Goal: Information Seeking & Learning: Learn about a topic

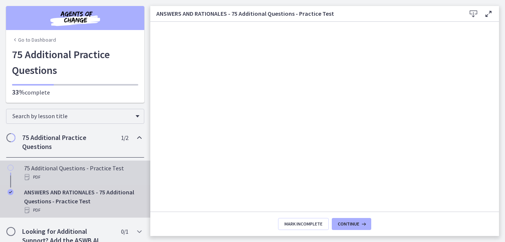
click at [10, 168] on icon "Chapters" at bounding box center [11, 168] width 6 height 6
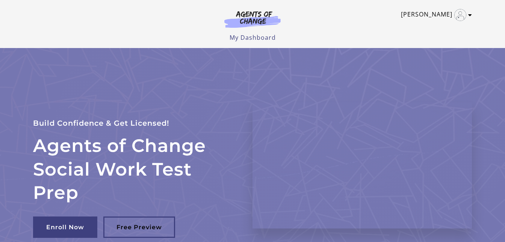
click at [470, 14] on icon "Toggle menu" at bounding box center [470, 15] width 4 height 6
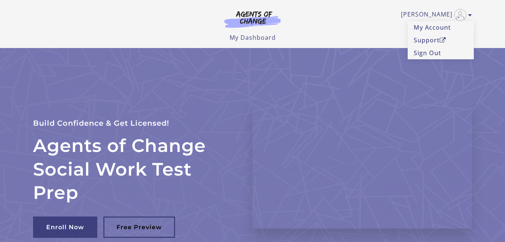
click at [361, 25] on div "Allen W My Account Support Sign Out Toggle menu Menu My Dashboard My Account Su…" at bounding box center [252, 21] width 439 height 42
click at [249, 17] on img at bounding box center [253, 19] width 72 height 17
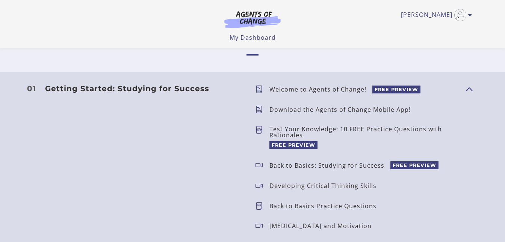
scroll to position [634, 0]
click at [290, 145] on span "FREE PREVIEW" at bounding box center [294, 145] width 48 height 8
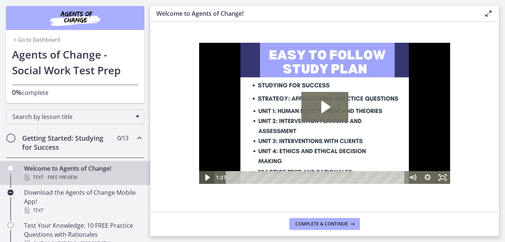
click at [208, 178] on icon "Play Video" at bounding box center [207, 177] width 5 height 6
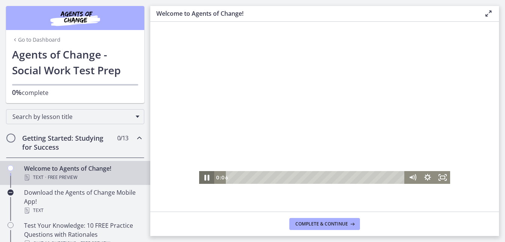
click at [206, 180] on icon "Pause" at bounding box center [207, 177] width 18 height 15
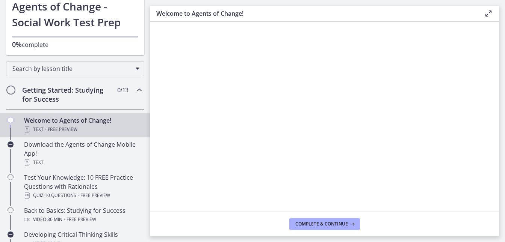
scroll to position [49, 0]
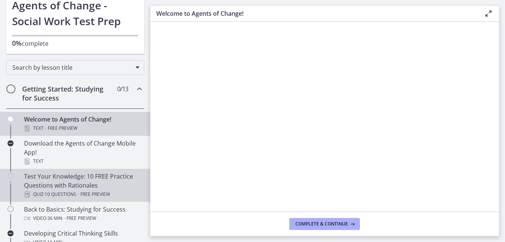
click at [80, 185] on div "Test Your Knowledge: 10 FREE Practice Questions with Rationales Quiz · 10 Quest…" at bounding box center [82, 185] width 117 height 27
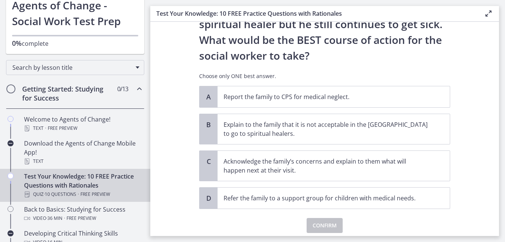
scroll to position [157, 0]
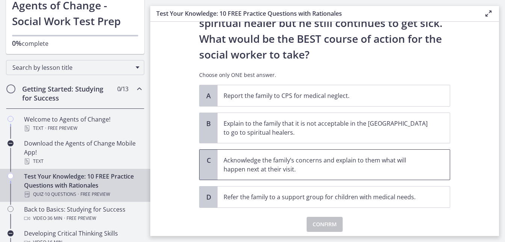
click at [252, 167] on p "Acknowledge the family’s concerns and explain to them what will happen next at …" at bounding box center [326, 165] width 205 height 18
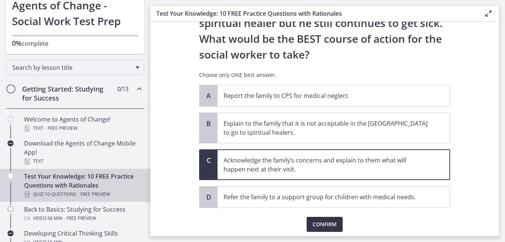
click at [323, 225] on span "Confirm" at bounding box center [325, 224] width 24 height 9
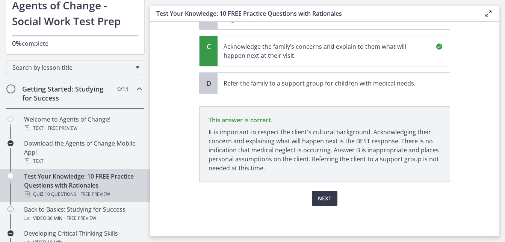
scroll to position [271, 0]
click at [324, 199] on span "Next" at bounding box center [325, 198] width 14 height 9
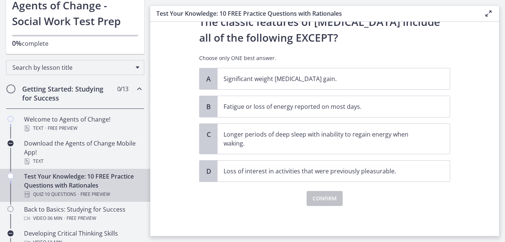
scroll to position [0, 0]
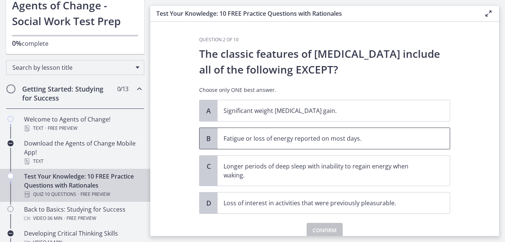
click at [300, 141] on p "Fatigue or loss of energy reported on most days." at bounding box center [326, 138] width 205 height 9
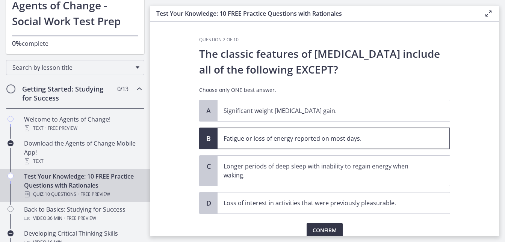
click at [322, 227] on span "Confirm" at bounding box center [325, 230] width 24 height 9
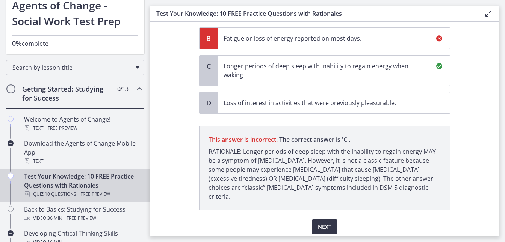
scroll to position [120, 0]
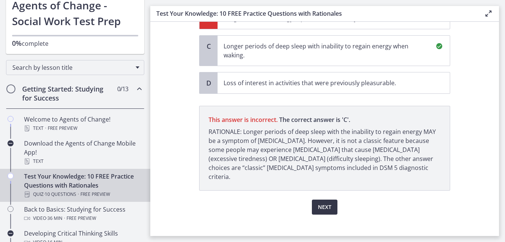
click at [327, 203] on span "Next" at bounding box center [325, 207] width 14 height 9
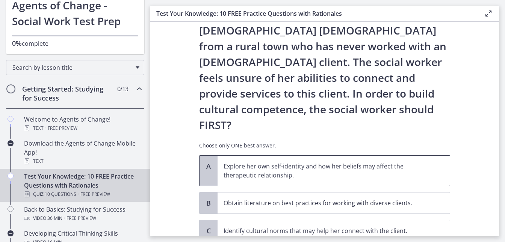
scroll to position [106, 0]
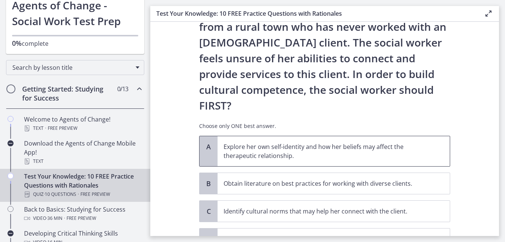
click at [350, 142] on p "Explore her own self-identity and how her beliefs may affect the therapeutic re…" at bounding box center [326, 151] width 205 height 18
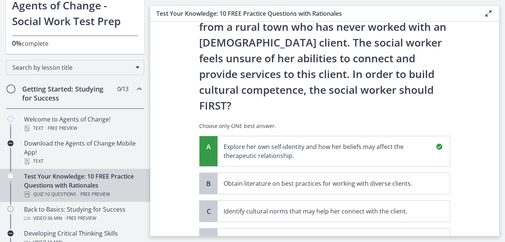
scroll to position [231, 0]
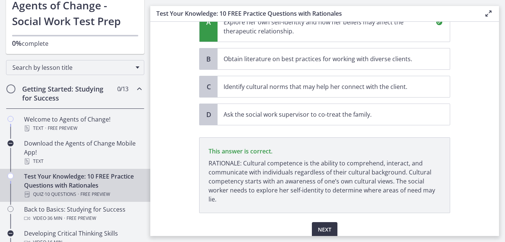
click at [332, 223] on button "Next" at bounding box center [325, 230] width 26 height 15
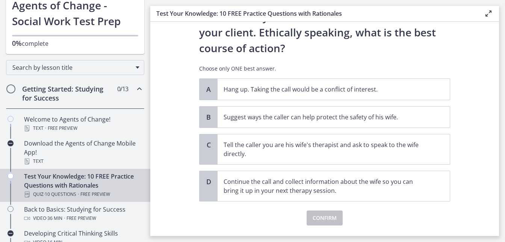
scroll to position [117, 0]
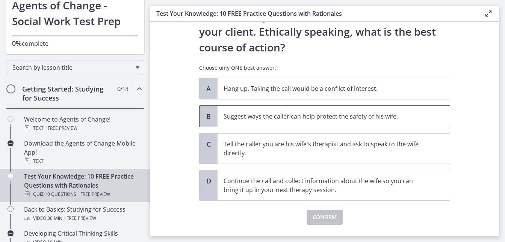
click at [342, 117] on p "Suggest ways the caller can help protect the safety of his wife." at bounding box center [326, 116] width 205 height 9
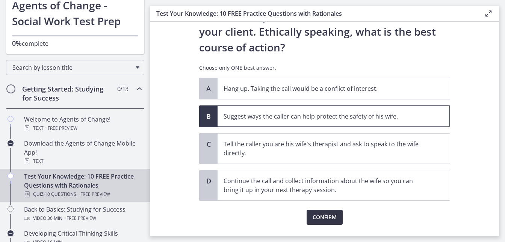
click at [322, 213] on button "Confirm" at bounding box center [325, 217] width 36 height 15
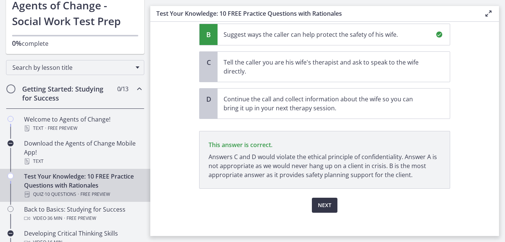
scroll to position [206, 0]
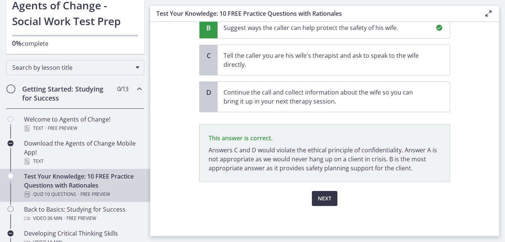
click at [323, 202] on span "Next" at bounding box center [325, 198] width 14 height 9
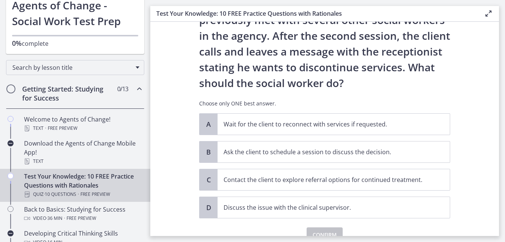
scroll to position [69, 0]
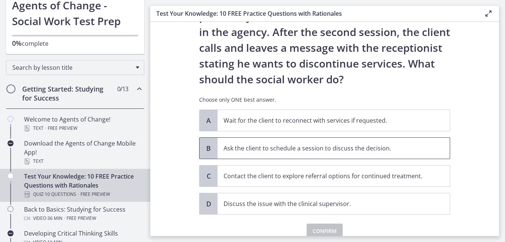
click at [435, 153] on span "Ask the client to schedule a session to discuss the decision." at bounding box center [334, 148] width 232 height 21
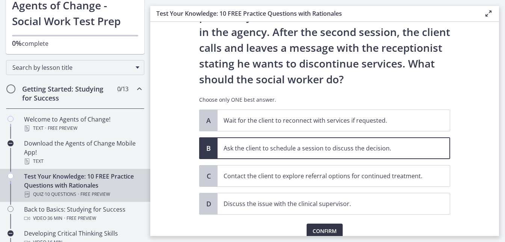
click at [327, 229] on span "Confirm" at bounding box center [325, 231] width 24 height 9
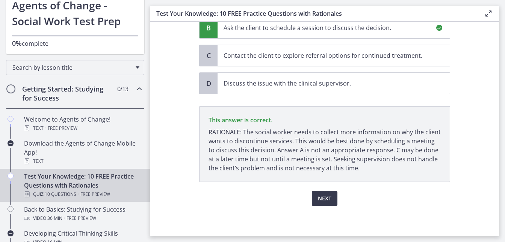
scroll to position [190, 0]
click at [324, 203] on span "Next" at bounding box center [325, 198] width 14 height 9
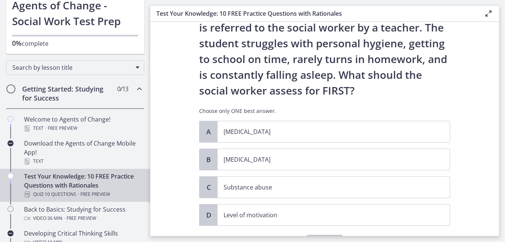
scroll to position [46, 0]
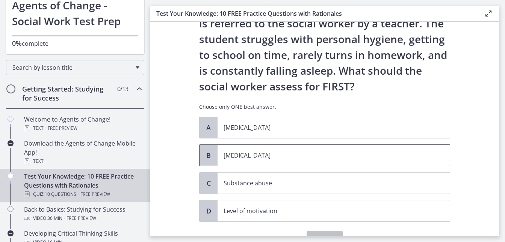
click at [289, 162] on span "[MEDICAL_DATA]" at bounding box center [334, 155] width 232 height 21
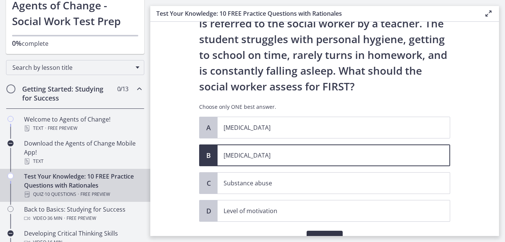
click at [313, 232] on button "Confirm" at bounding box center [325, 238] width 36 height 15
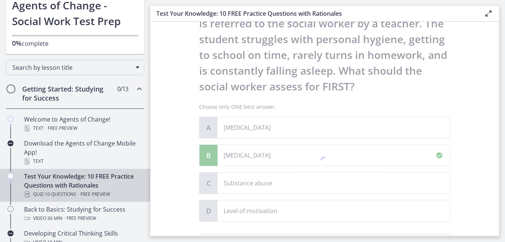
scroll to position [174, 0]
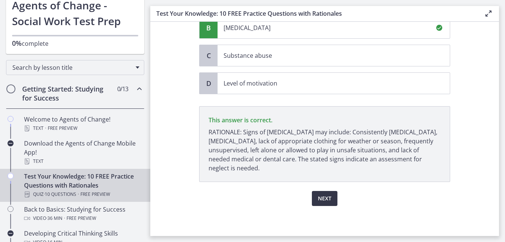
click at [324, 199] on span "Next" at bounding box center [325, 198] width 14 height 9
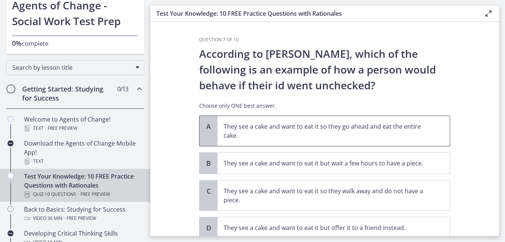
click at [329, 135] on p "They see a cake and want to eat it so they go ahead and eat the entire cake." at bounding box center [326, 131] width 205 height 18
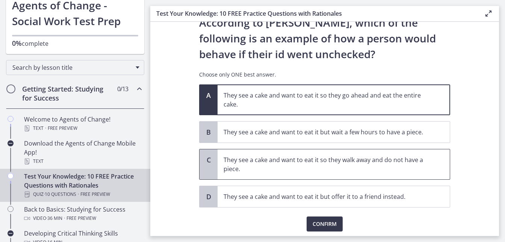
scroll to position [38, 0]
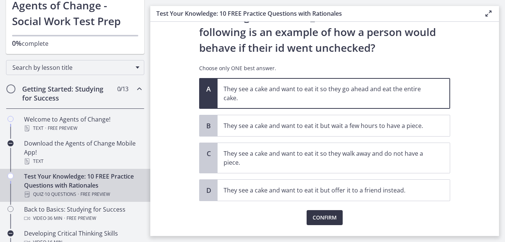
click at [315, 219] on span "Confirm" at bounding box center [325, 218] width 24 height 9
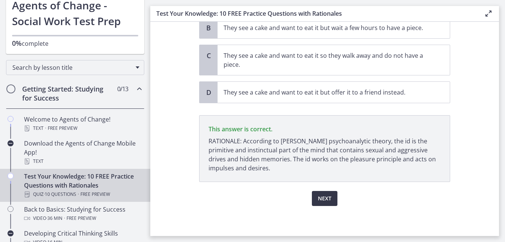
scroll to position [136, 0]
click at [323, 200] on span "Next" at bounding box center [325, 198] width 14 height 9
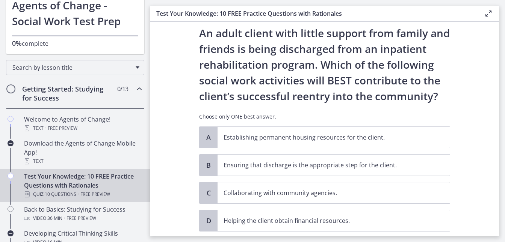
scroll to position [19, 0]
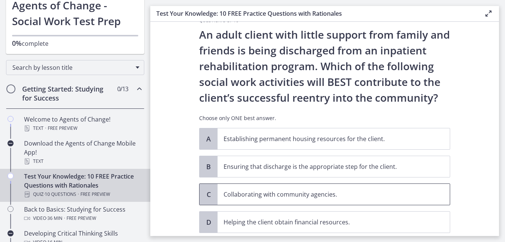
click at [323, 200] on span "Collaborating with community agencies." at bounding box center [334, 194] width 232 height 21
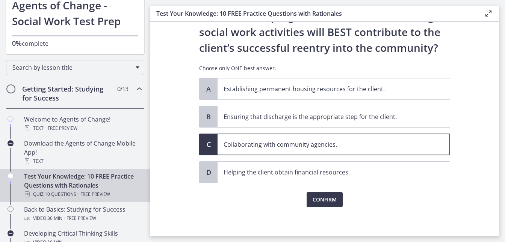
scroll to position [70, 0]
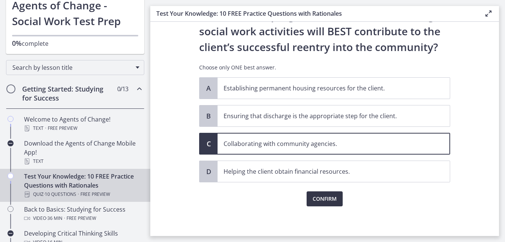
click at [332, 201] on span "Confirm" at bounding box center [325, 199] width 24 height 9
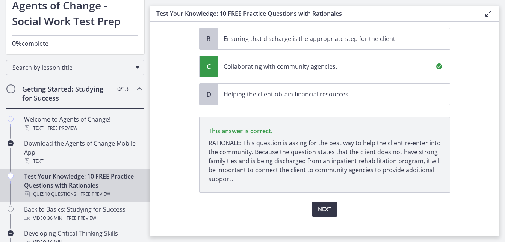
scroll to position [159, 0]
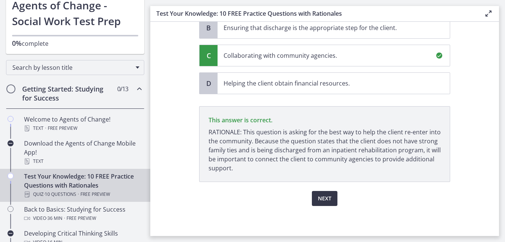
click at [326, 200] on span "Next" at bounding box center [325, 198] width 14 height 9
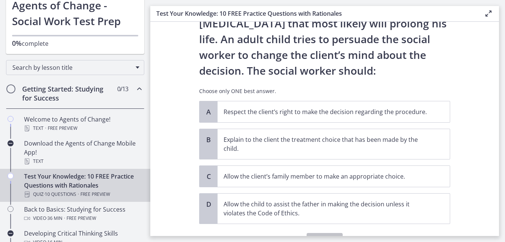
scroll to position [80, 0]
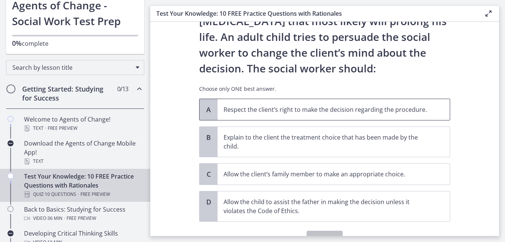
click at [333, 114] on p "Respect the client’s right to make the decision regarding the procedure." at bounding box center [326, 109] width 205 height 9
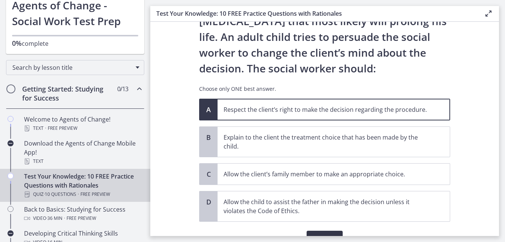
click at [317, 232] on button "Confirm" at bounding box center [325, 238] width 36 height 15
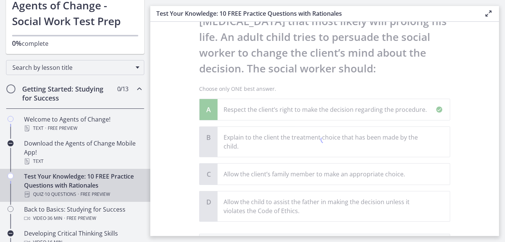
scroll to position [199, 0]
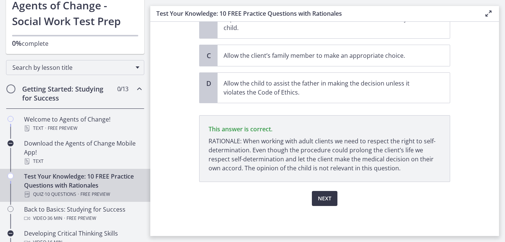
click at [325, 200] on span "Next" at bounding box center [325, 198] width 14 height 9
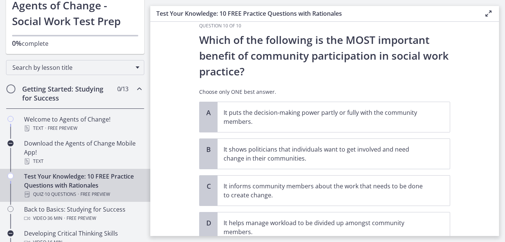
scroll to position [18, 0]
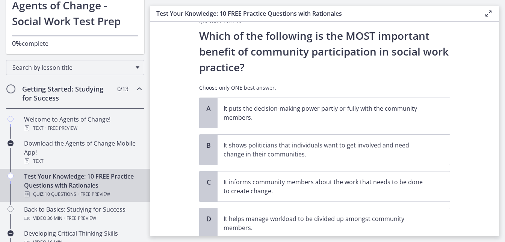
click at [344, 129] on div "A It puts the decision-making power partly or fully with the community members.…" at bounding box center [324, 168] width 251 height 141
click at [344, 124] on span "It puts the decision-making power partly or fully with the community members." at bounding box center [334, 113] width 232 height 30
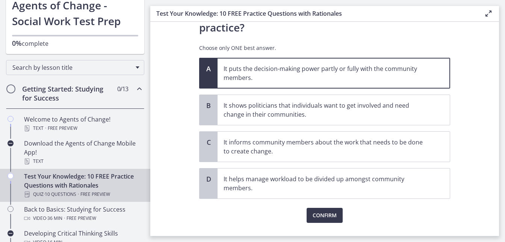
scroll to position [61, 0]
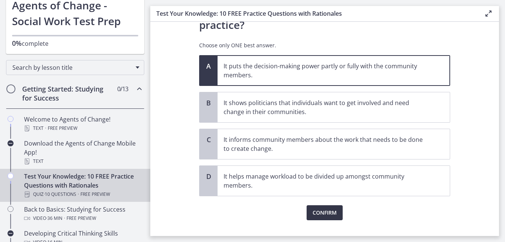
click at [316, 212] on span "Confirm" at bounding box center [325, 213] width 24 height 9
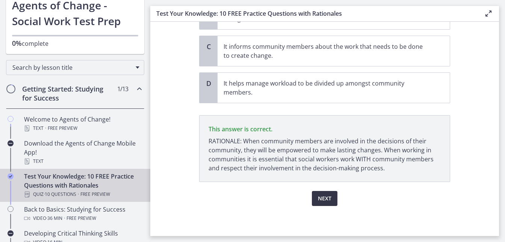
scroll to position [154, 0]
click at [332, 199] on span "Next" at bounding box center [325, 198] width 14 height 9
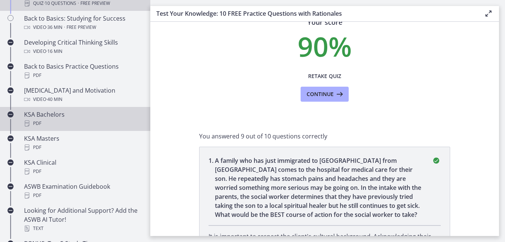
scroll to position [242, 0]
